Goal: Information Seeking & Learning: Learn about a topic

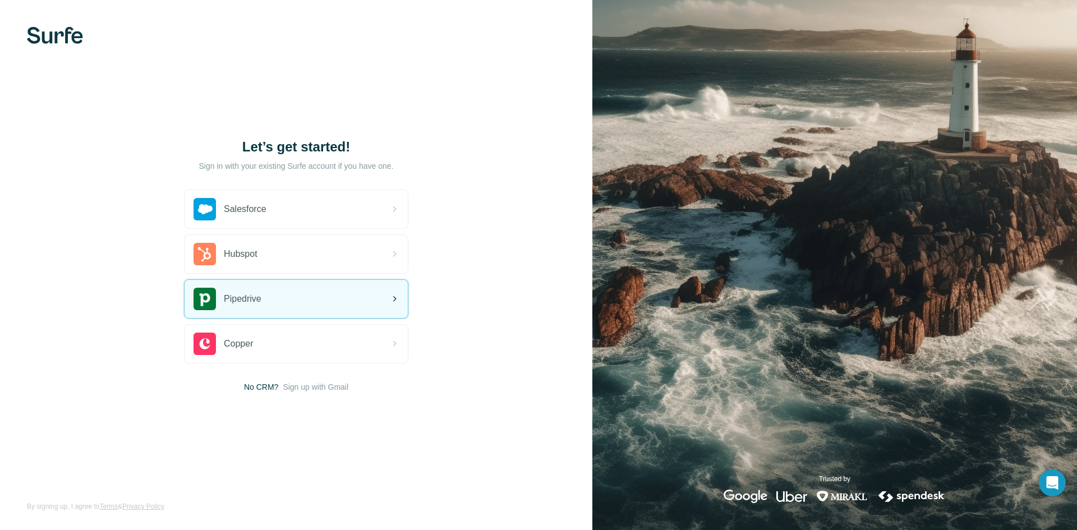
click at [318, 306] on div "Pipedrive" at bounding box center [296, 299] width 223 height 38
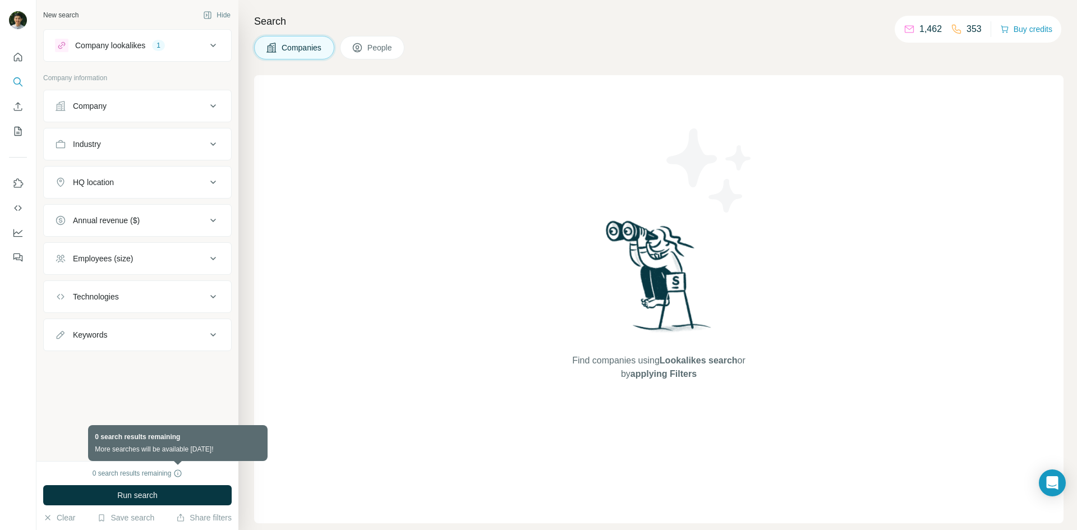
click at [179, 473] on icon at bounding box center [177, 473] width 9 height 9
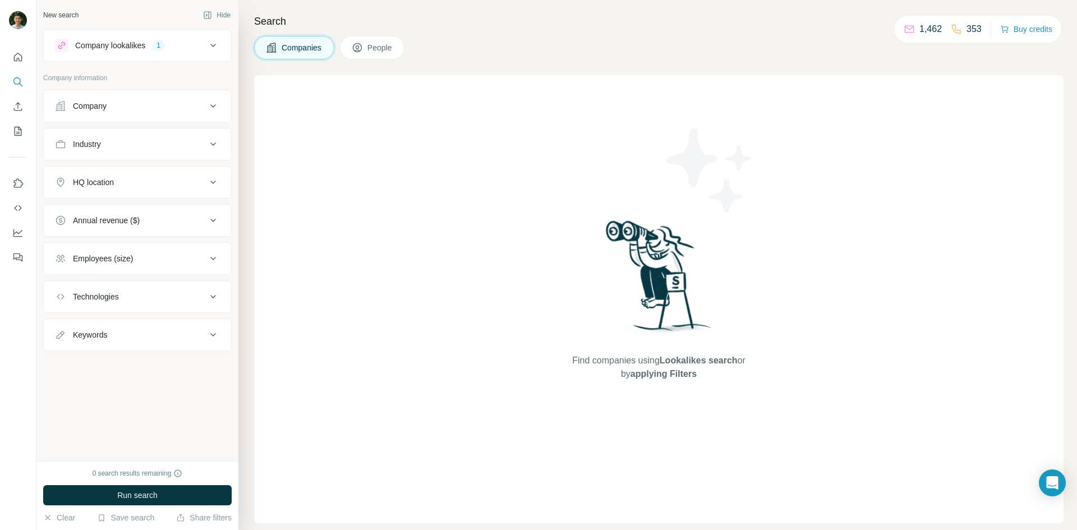
click at [161, 46] on div "1" at bounding box center [158, 45] width 13 height 10
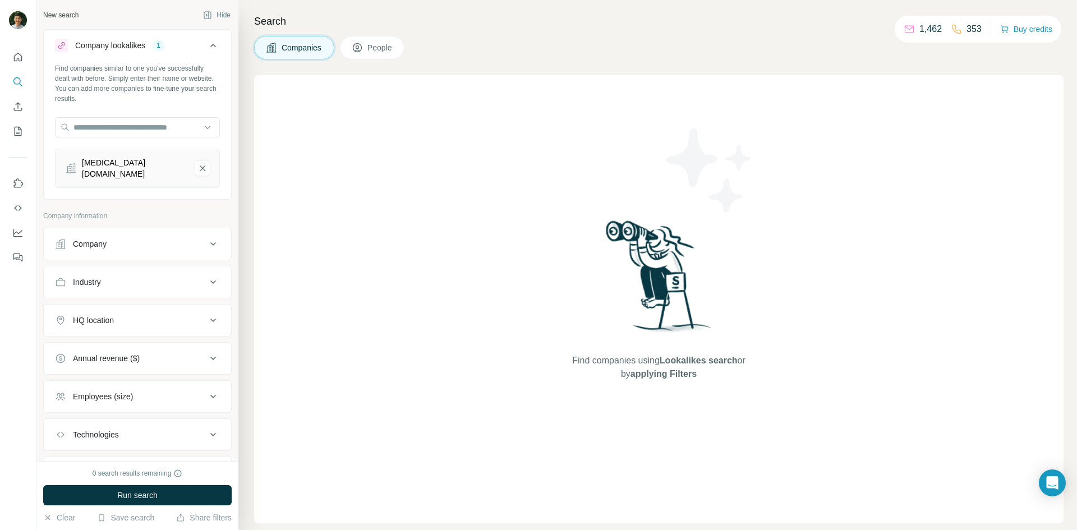
click at [174, 49] on div "Company lookalikes 1" at bounding box center [130, 45] width 151 height 13
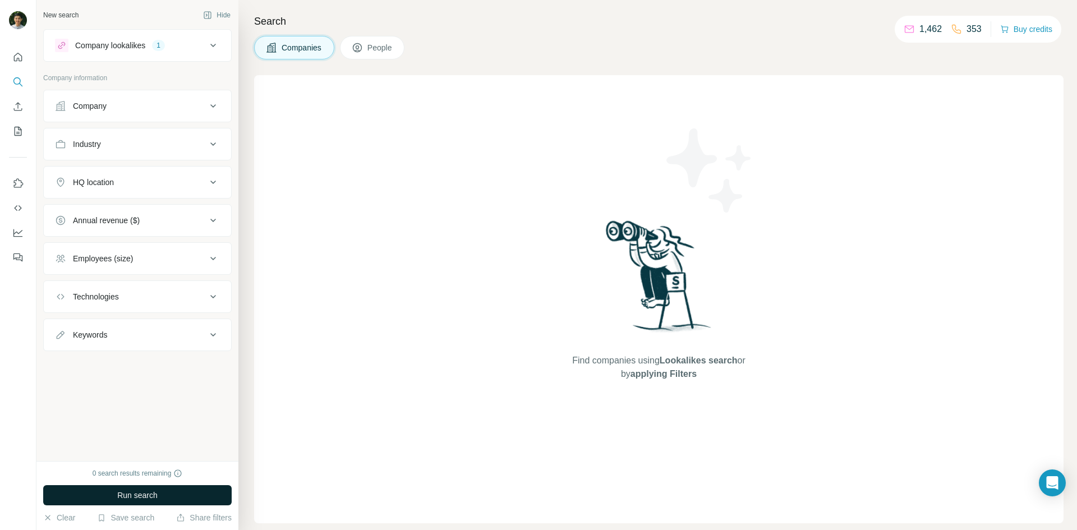
click at [172, 491] on button "Run search" at bounding box center [137, 495] width 188 height 20
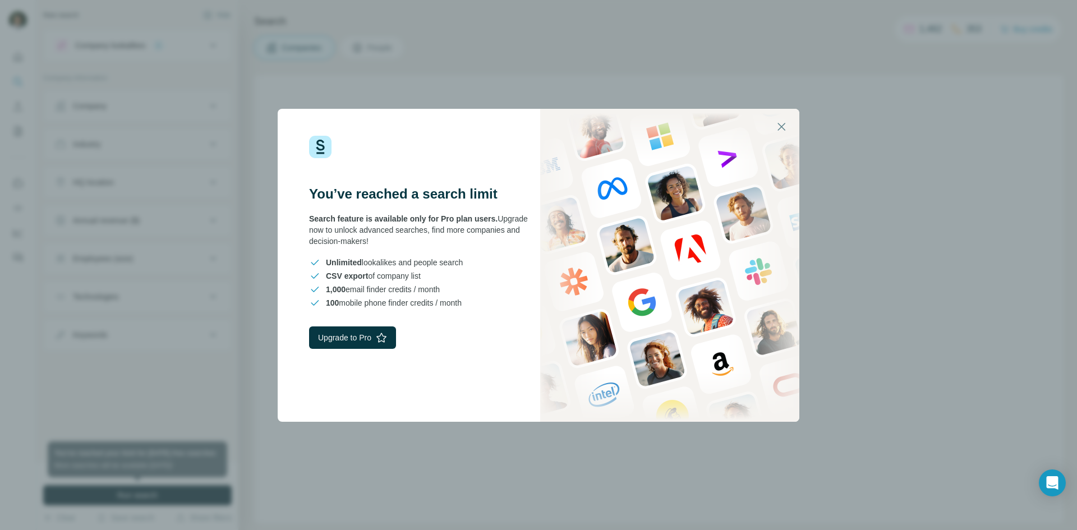
click at [172, 491] on div "You’ve reached a search limit Search feature is available only for Pro plan use…" at bounding box center [538, 265] width 1077 height 530
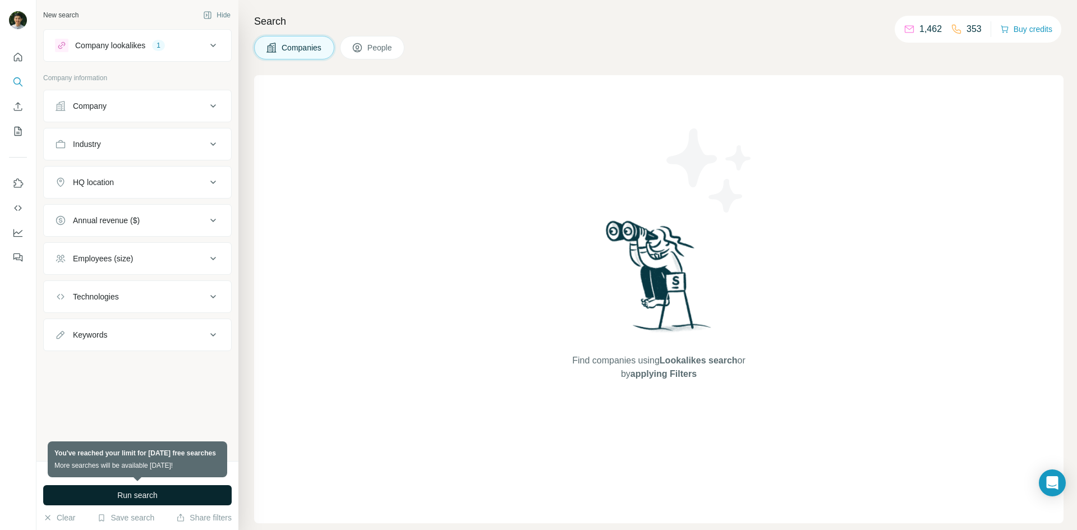
click at [172, 490] on button "Run search" at bounding box center [137, 495] width 188 height 20
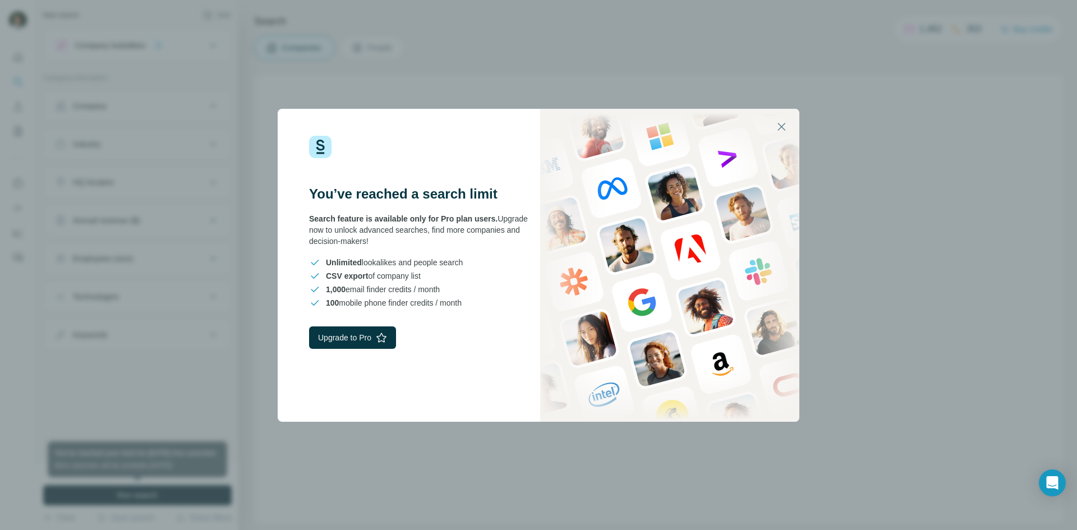
click at [172, 490] on div "You’ve reached a search limit Search feature is available only for Pro plan use…" at bounding box center [538, 265] width 1077 height 530
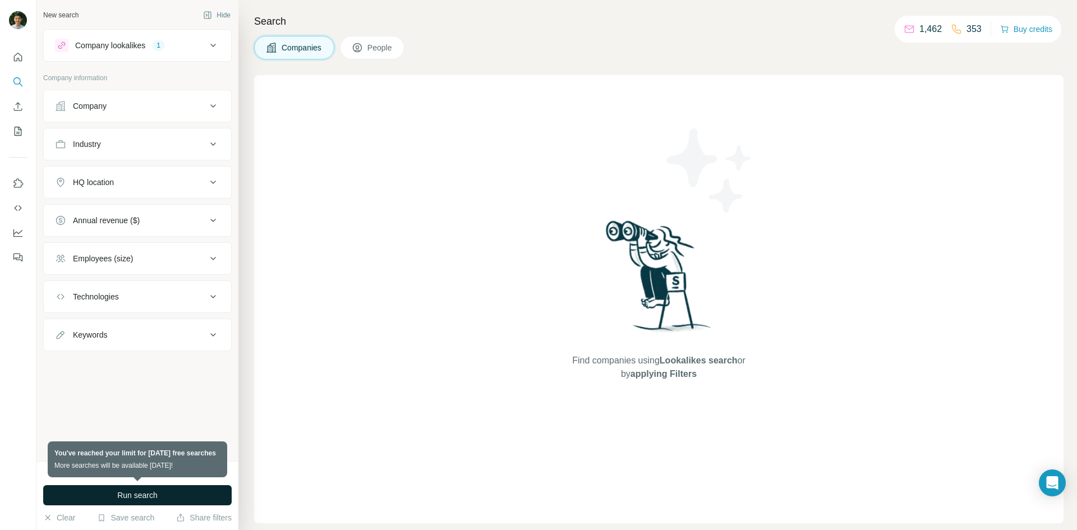
click at [172, 490] on button "Run search" at bounding box center [137, 495] width 188 height 20
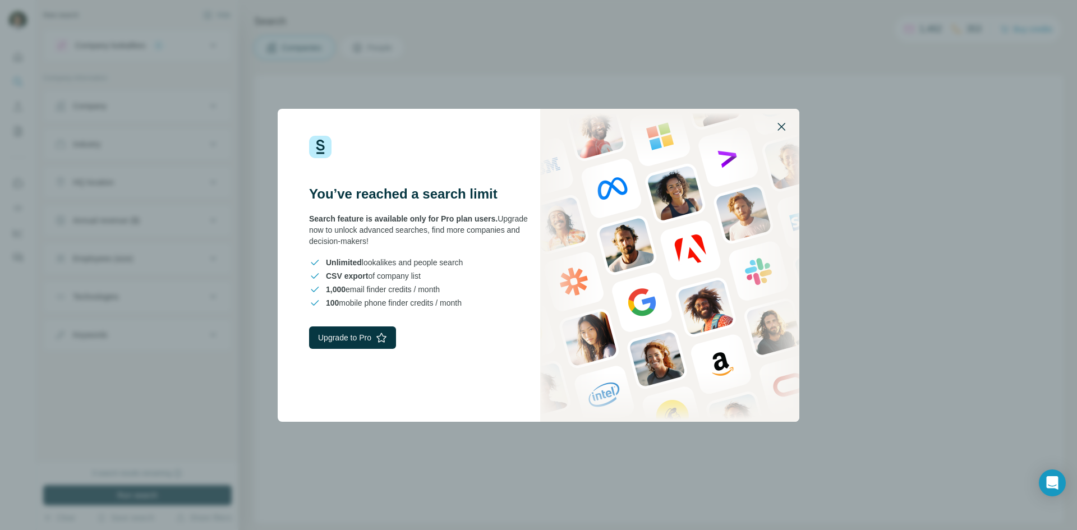
click at [786, 118] on button "button" at bounding box center [781, 126] width 27 height 27
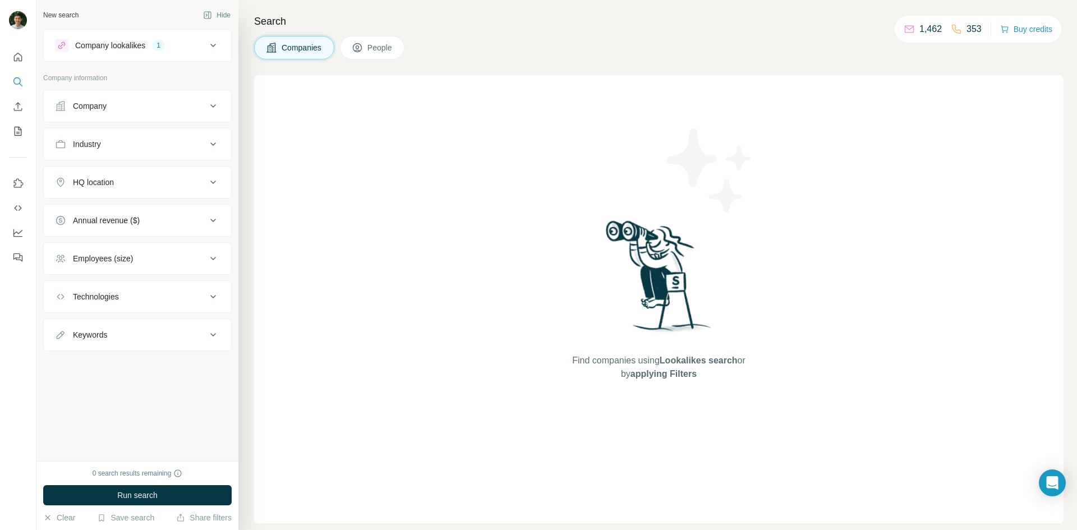
click at [385, 42] on span "People" at bounding box center [380, 47] width 26 height 11
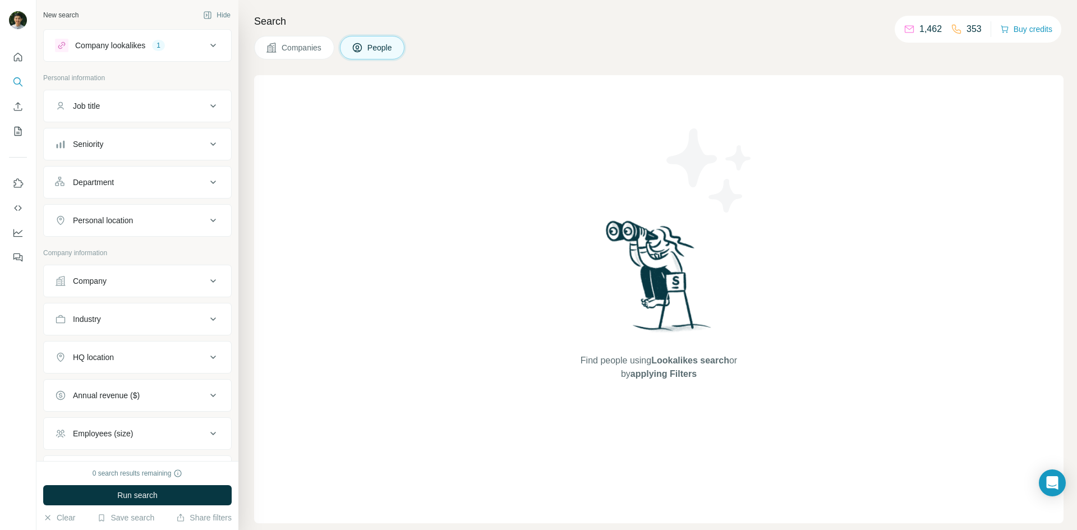
click at [320, 43] on span "Companies" at bounding box center [302, 47] width 41 height 11
